Goal: Navigation & Orientation: Find specific page/section

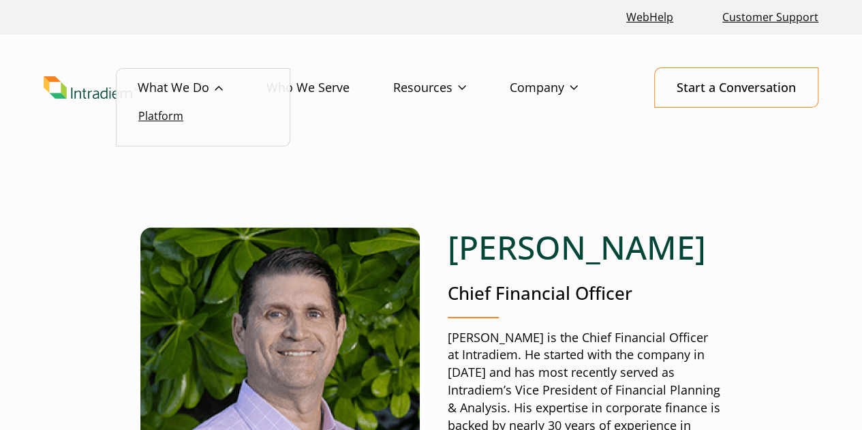
click at [156, 117] on link "Platform" at bounding box center [160, 115] width 45 height 15
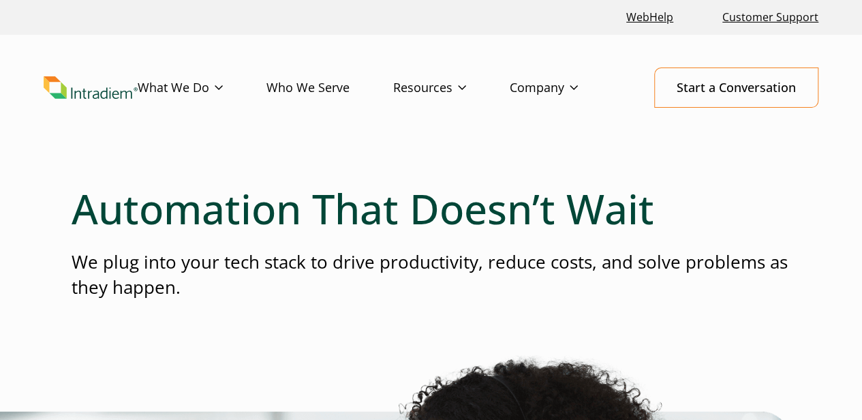
click at [318, 89] on link "Who We Serve" at bounding box center [329, 88] width 127 height 40
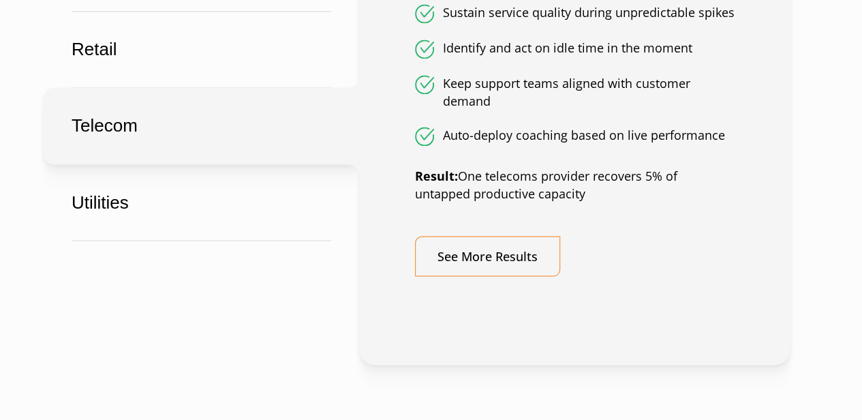
scroll to position [1158, 0]
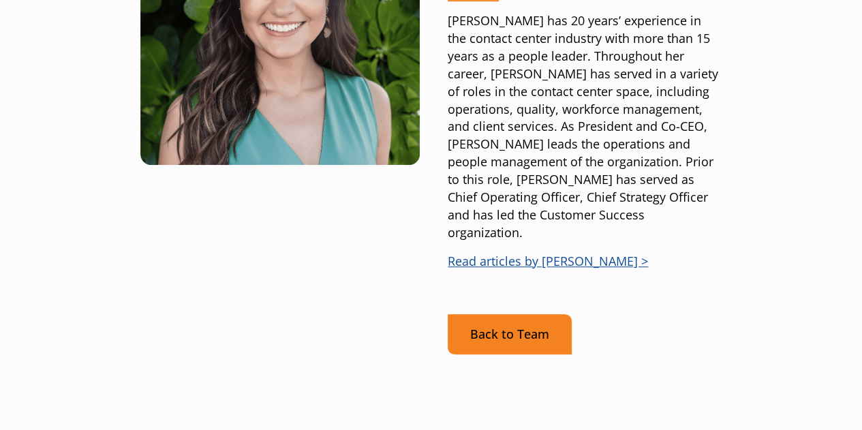
scroll to position [477, 0]
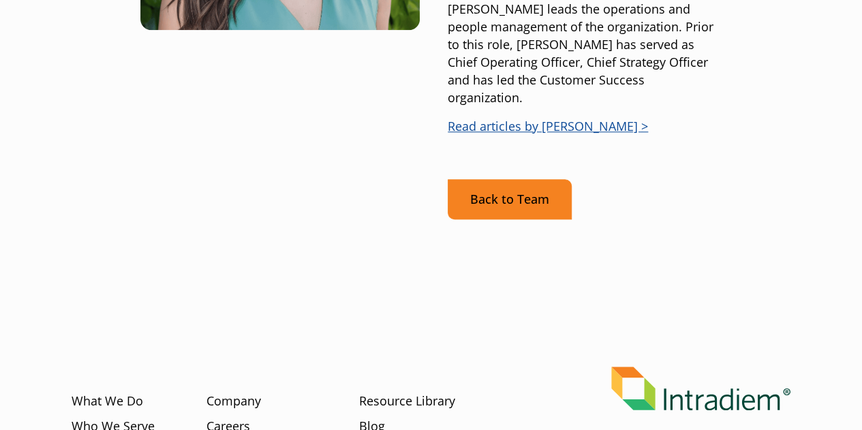
click at [521, 185] on link "Back to Team" at bounding box center [510, 199] width 124 height 40
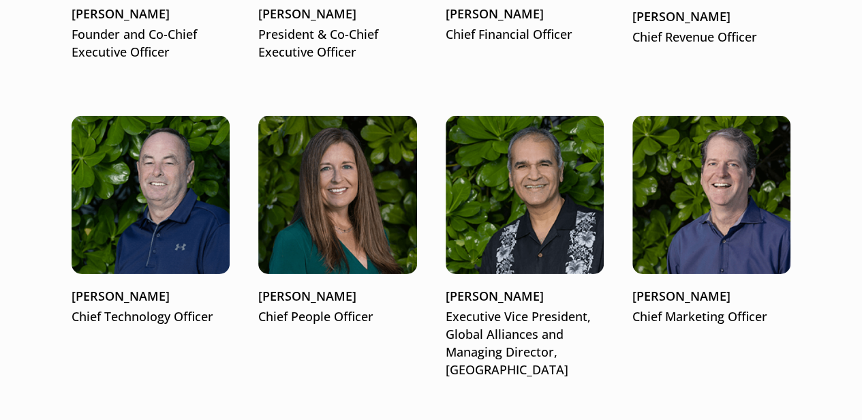
scroll to position [1940, 0]
